Goal: Navigation & Orientation: Find specific page/section

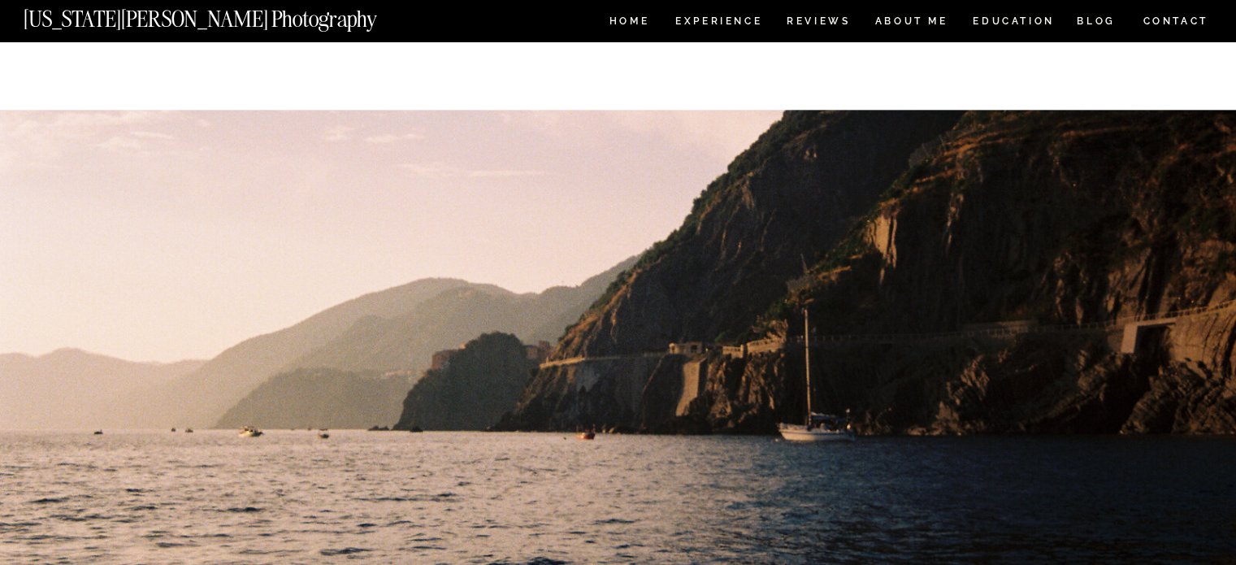
scroll to position [975, 0]
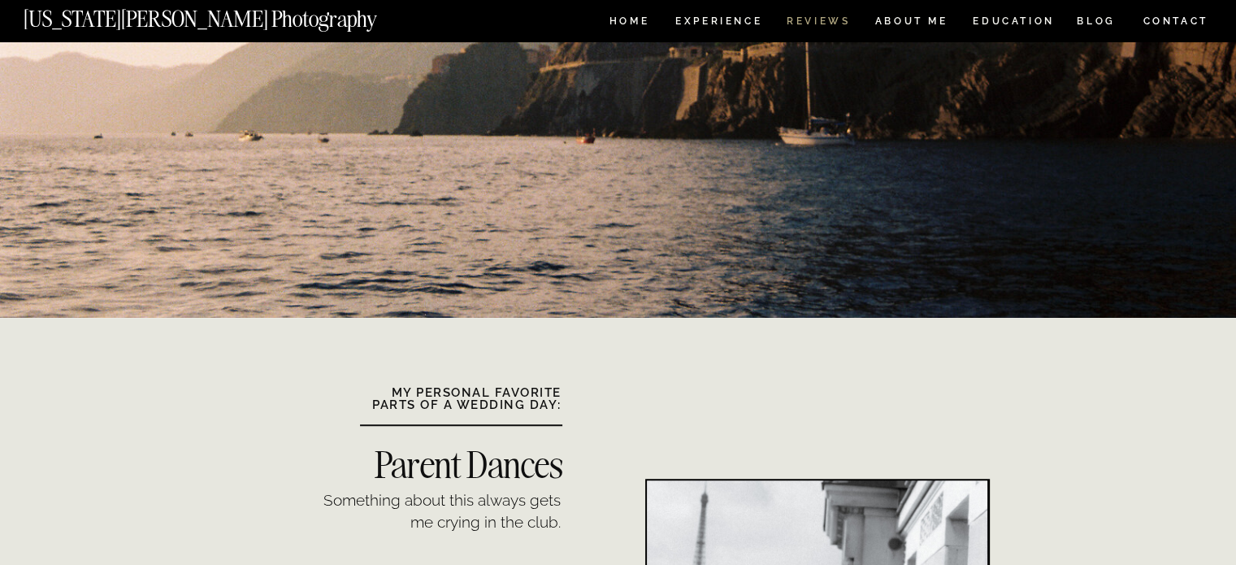
click at [807, 22] on nav "REVIEWS" at bounding box center [817, 23] width 61 height 14
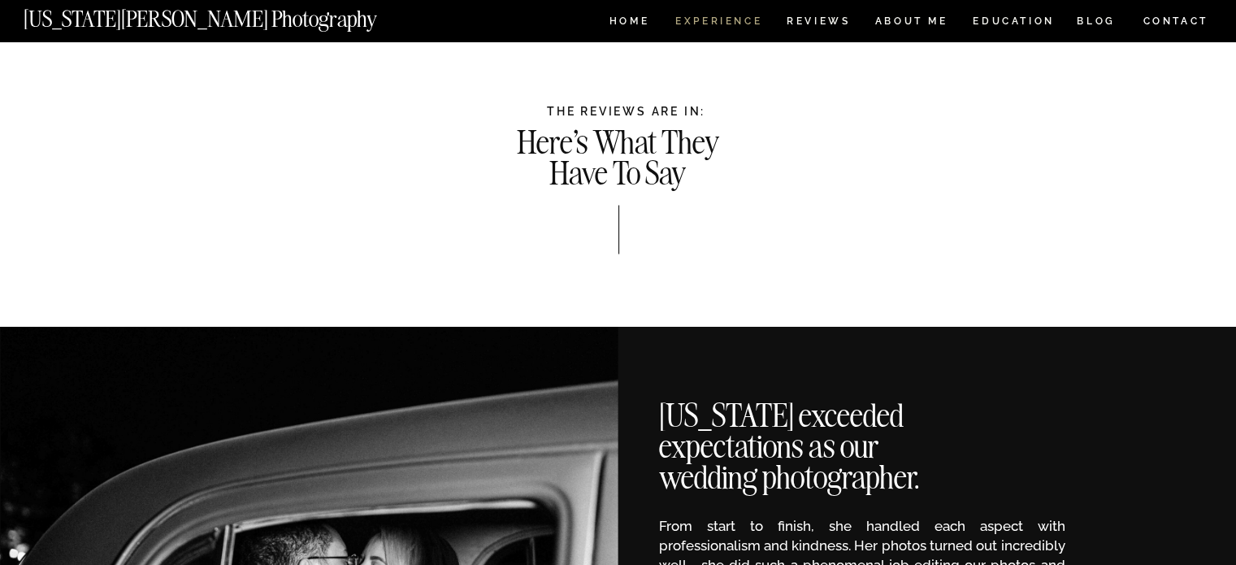
click at [723, 22] on nav "Experience" at bounding box center [717, 23] width 85 height 14
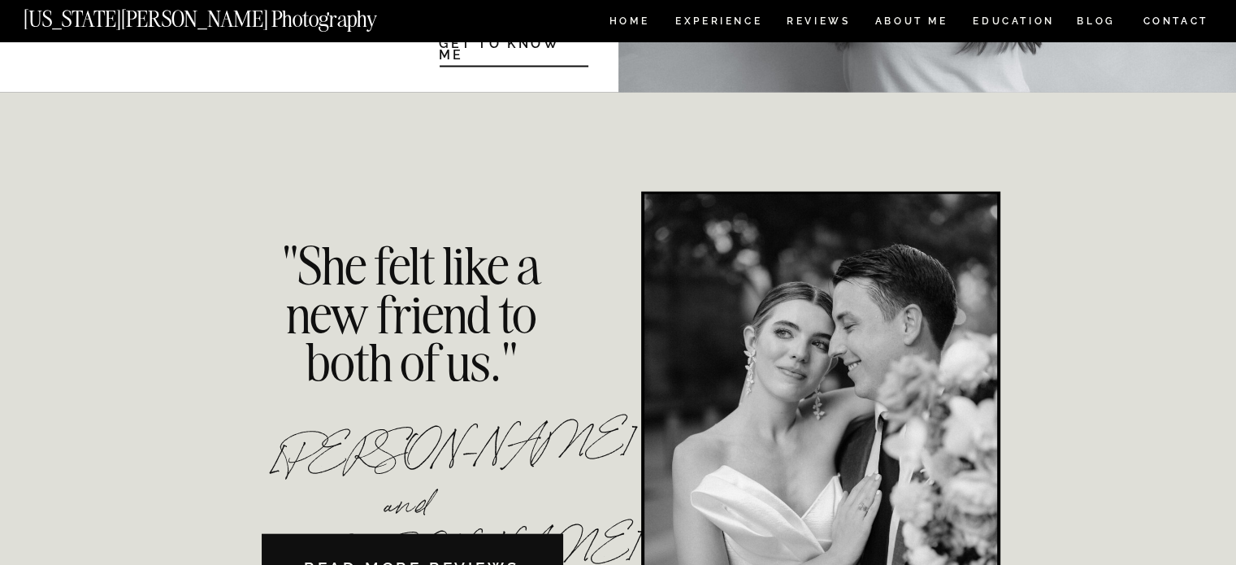
scroll to position [3739, 0]
